Goal: Task Accomplishment & Management: Manage account settings

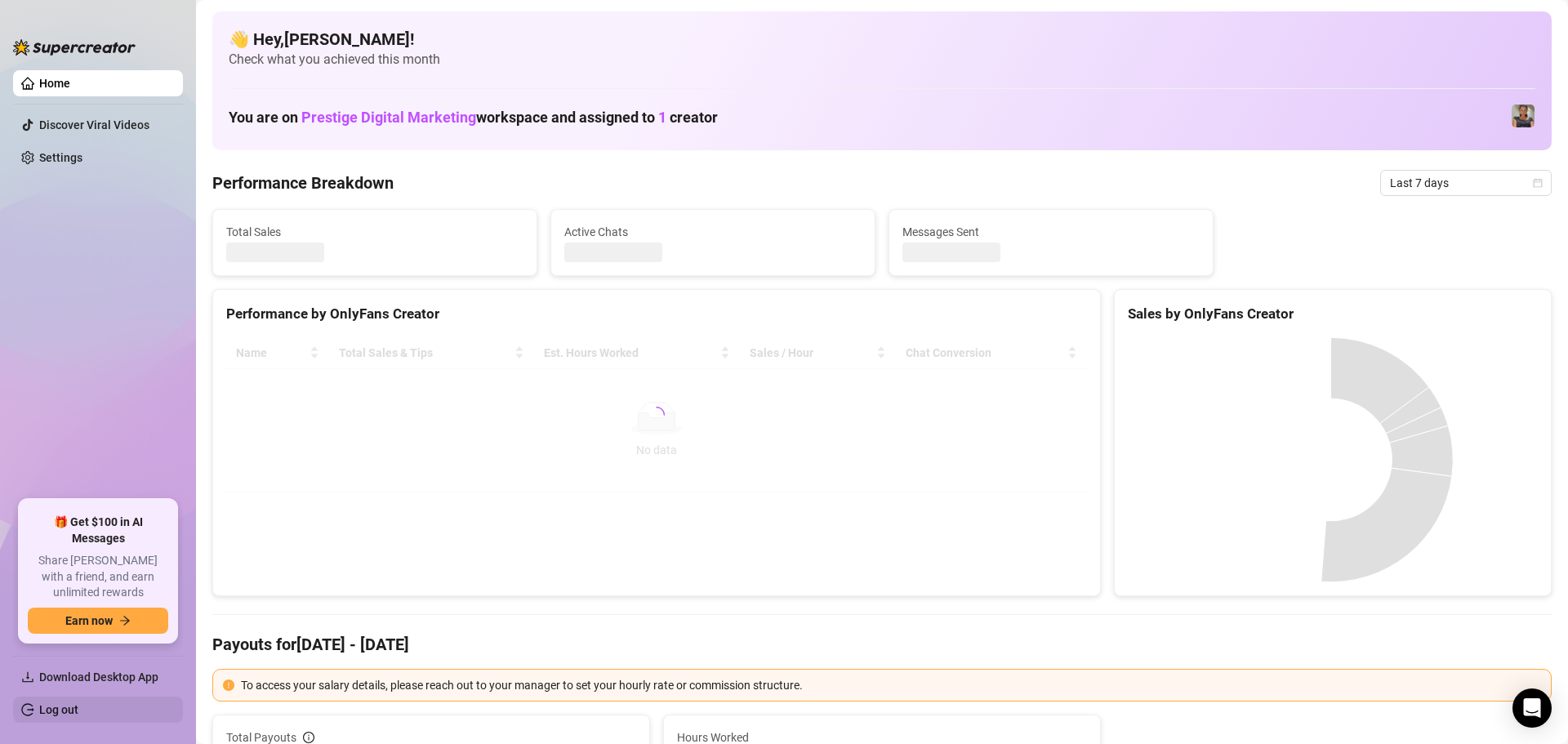
click at [44, 710] on link "Log out" at bounding box center [58, 710] width 39 height 13
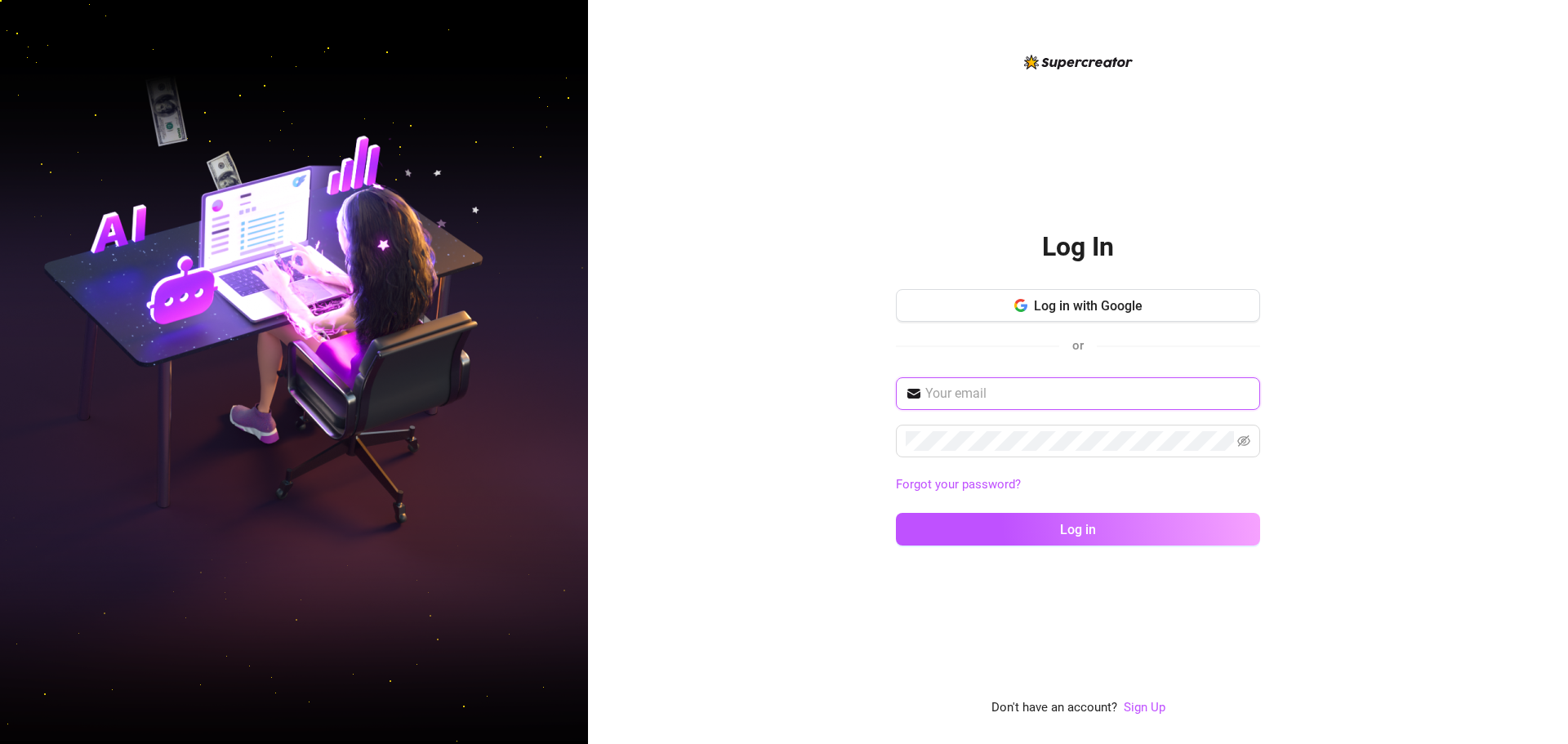
click at [974, 387] on input "text" at bounding box center [1088, 394] width 325 height 20
click at [1014, 314] on button "Log in with Google" at bounding box center [1077, 306] width 364 height 33
